Goal: Information Seeking & Learning: Learn about a topic

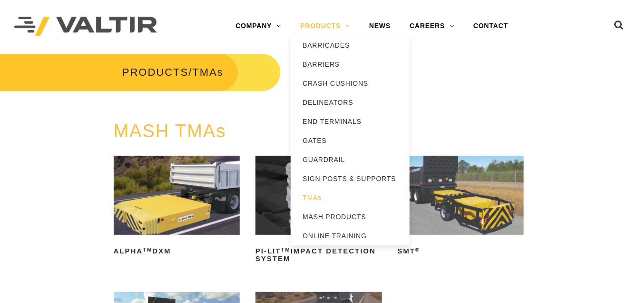
click at [334, 23] on link "PRODUCTS" at bounding box center [325, 26] width 69 height 19
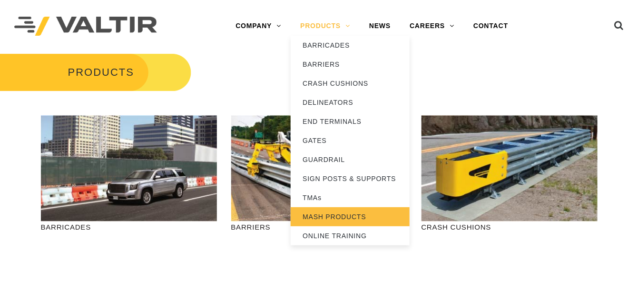
click at [341, 217] on link "MASH PRODUCTS" at bounding box center [350, 216] width 119 height 19
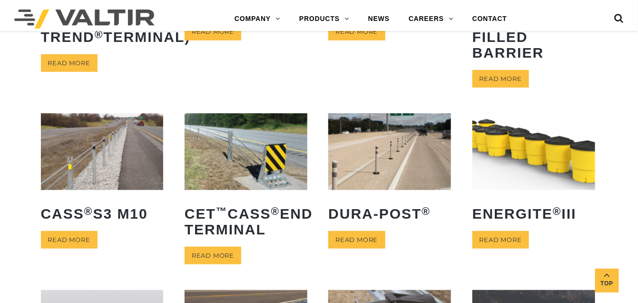
scroll to position [286, 0]
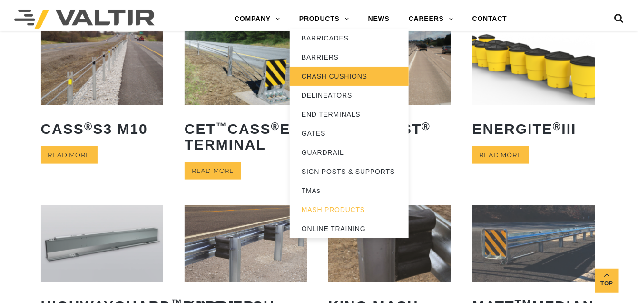
click at [328, 78] on link "CRASH CUSHIONS" at bounding box center [349, 76] width 119 height 19
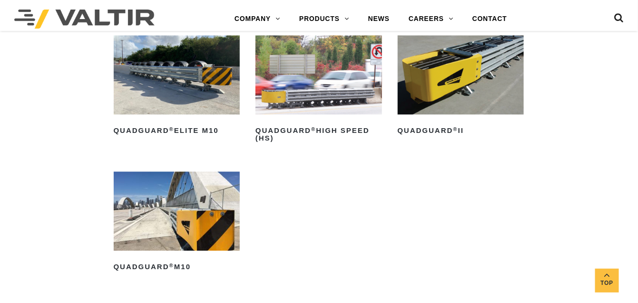
scroll to position [762, 0]
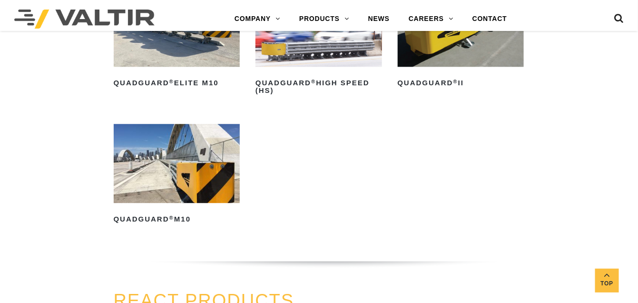
click at [207, 172] on img at bounding box center [177, 163] width 127 height 79
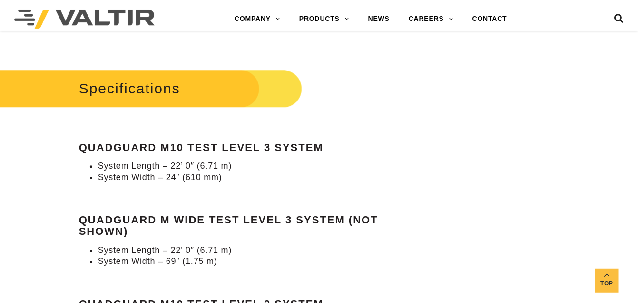
scroll to position [809, 0]
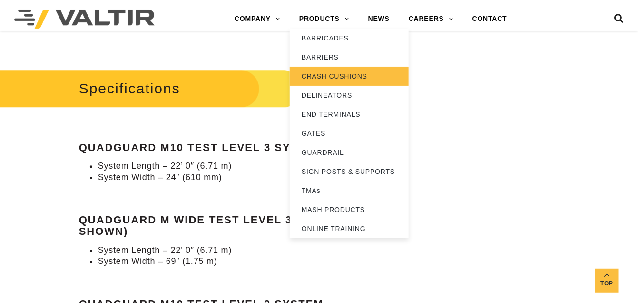
click at [320, 77] on link "CRASH CUSHIONS" at bounding box center [349, 76] width 119 height 19
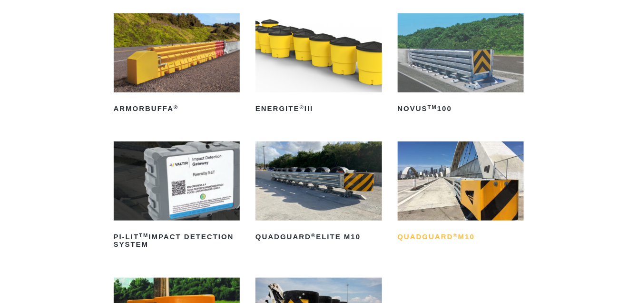
scroll to position [143, 0]
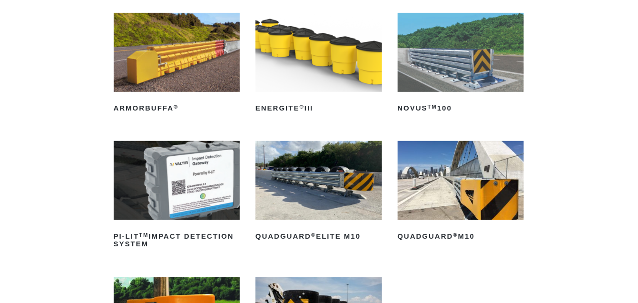
click at [326, 199] on img at bounding box center [319, 180] width 127 height 79
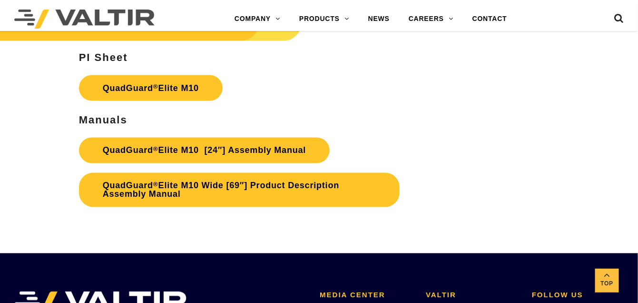
scroll to position [4112, 0]
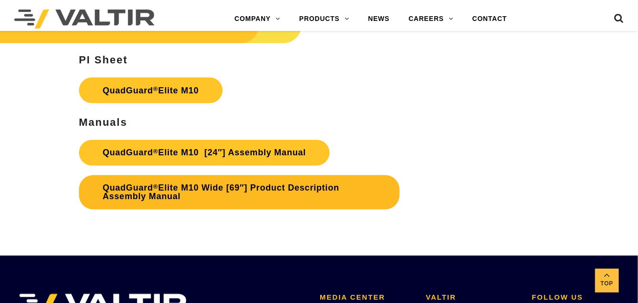
click at [184, 188] on link "QuadGuard ® Elite M10 Wide [69″] Product Description Assembly Manual" at bounding box center [239, 192] width 321 height 34
